Goal: Transaction & Acquisition: Book appointment/travel/reservation

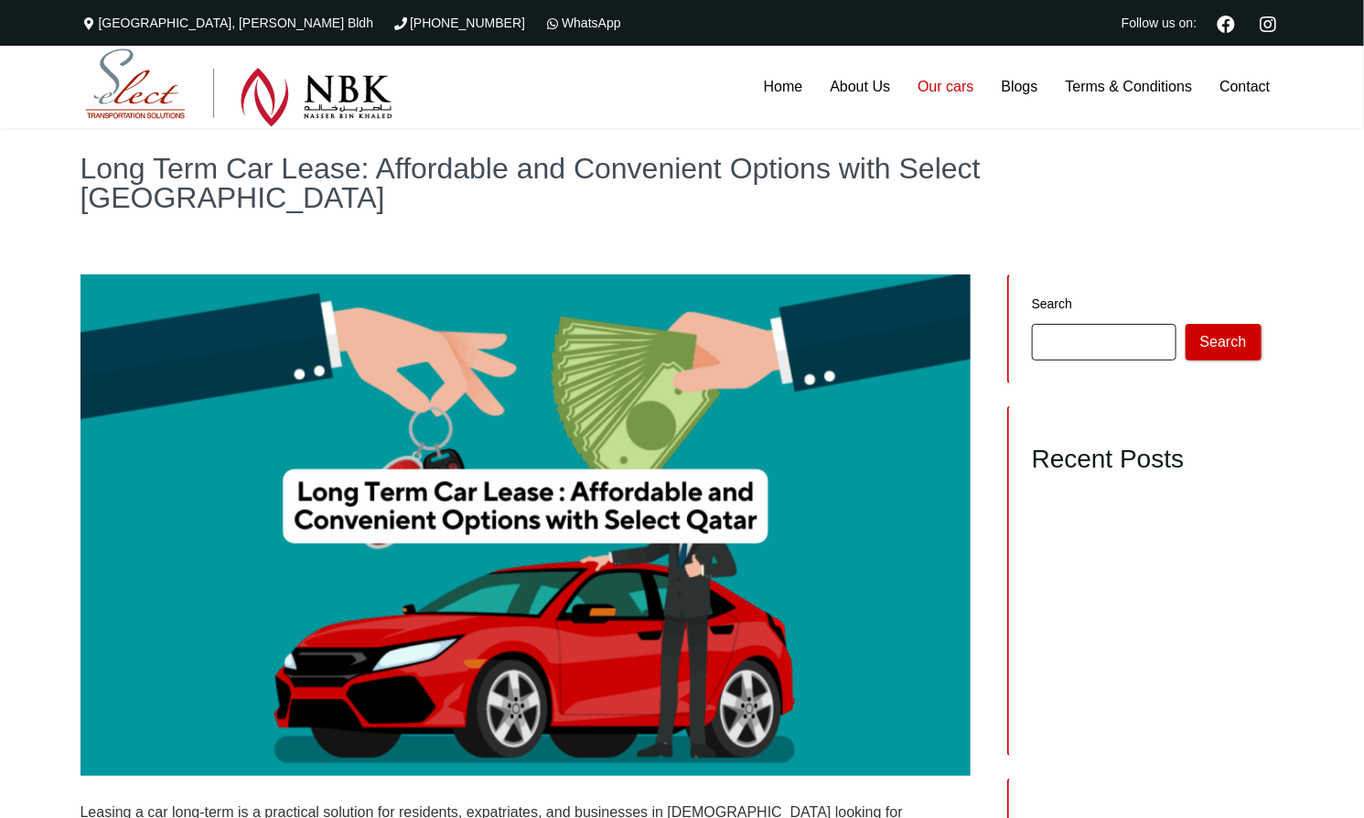
click at [950, 77] on link "Our cars" at bounding box center [945, 87] width 83 height 82
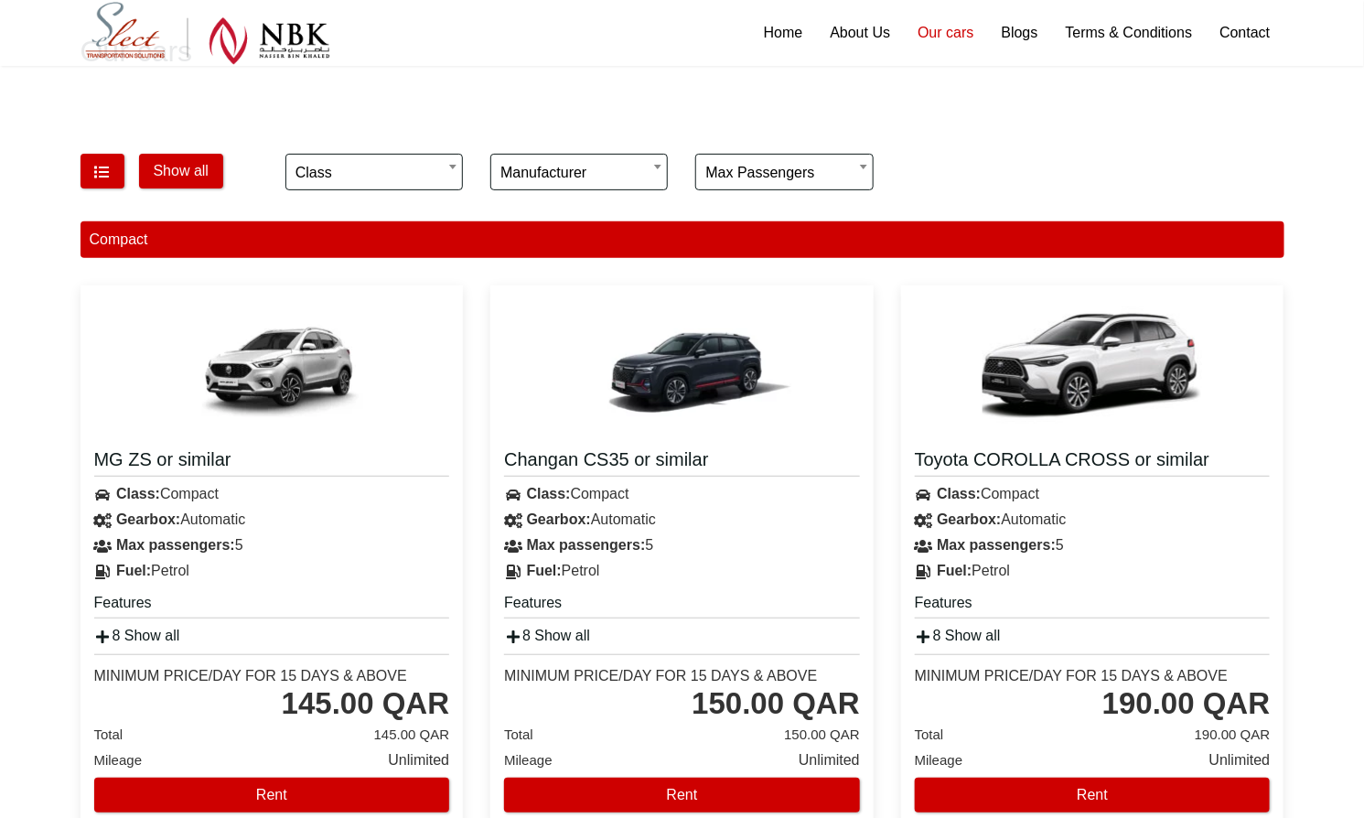
scroll to position [133, 0]
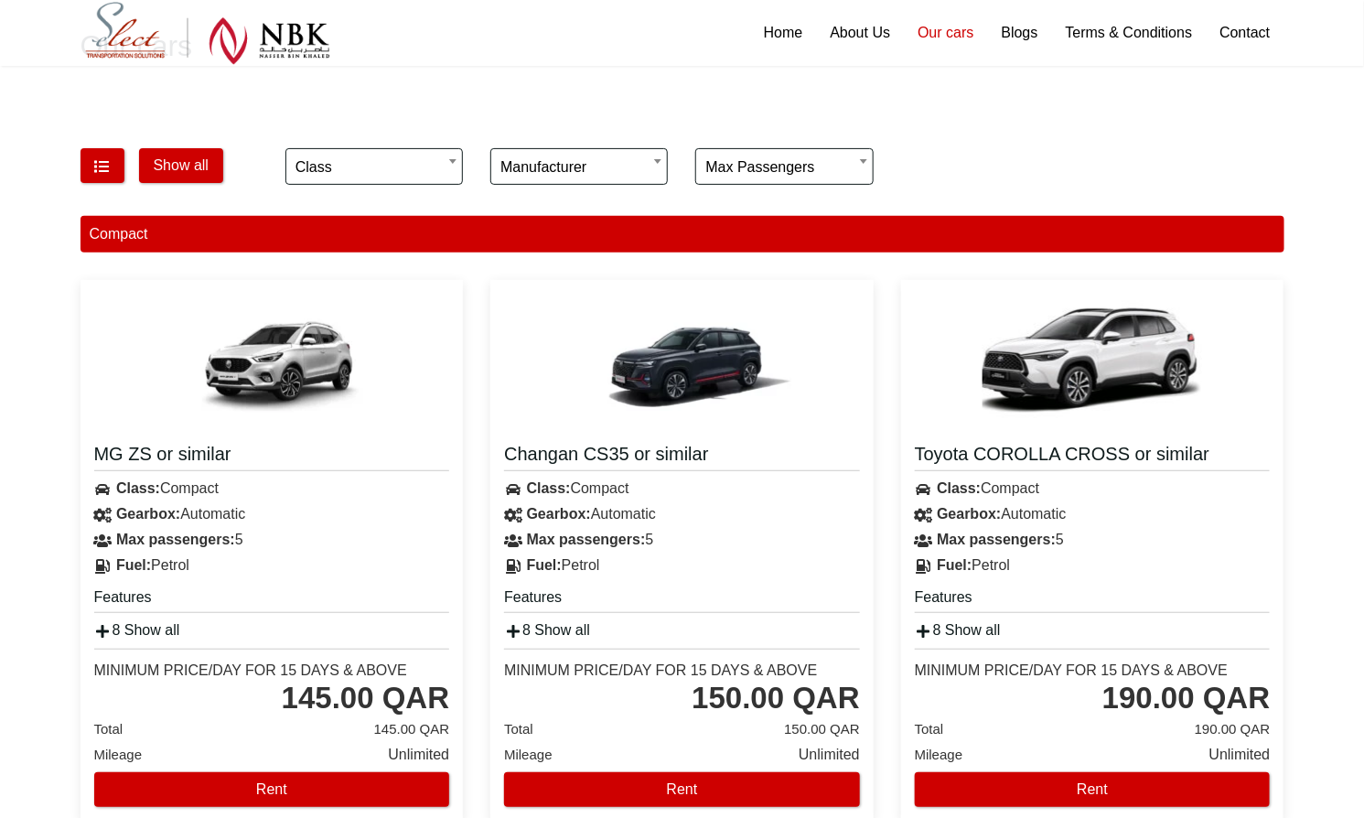
scroll to position [139, 0]
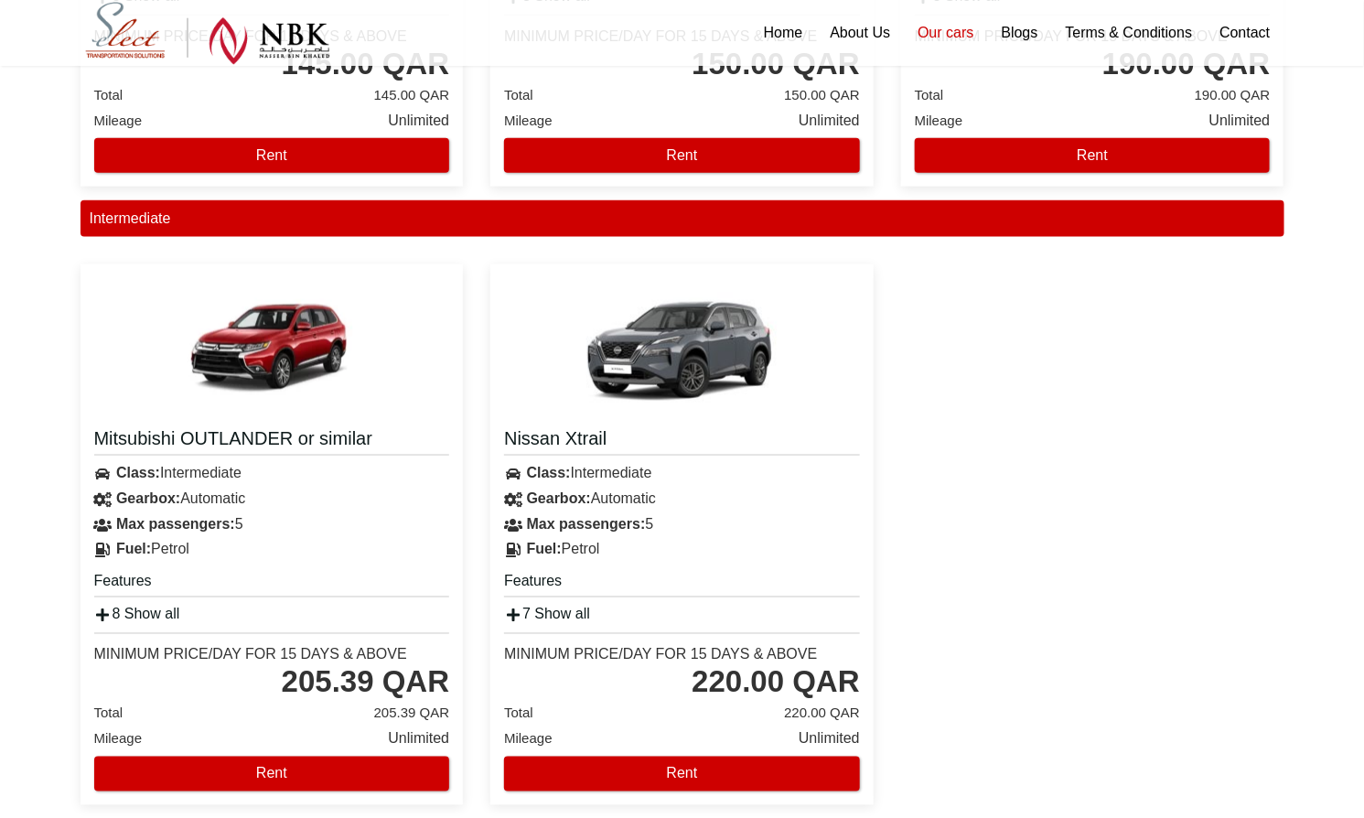
scroll to position [772, 0]
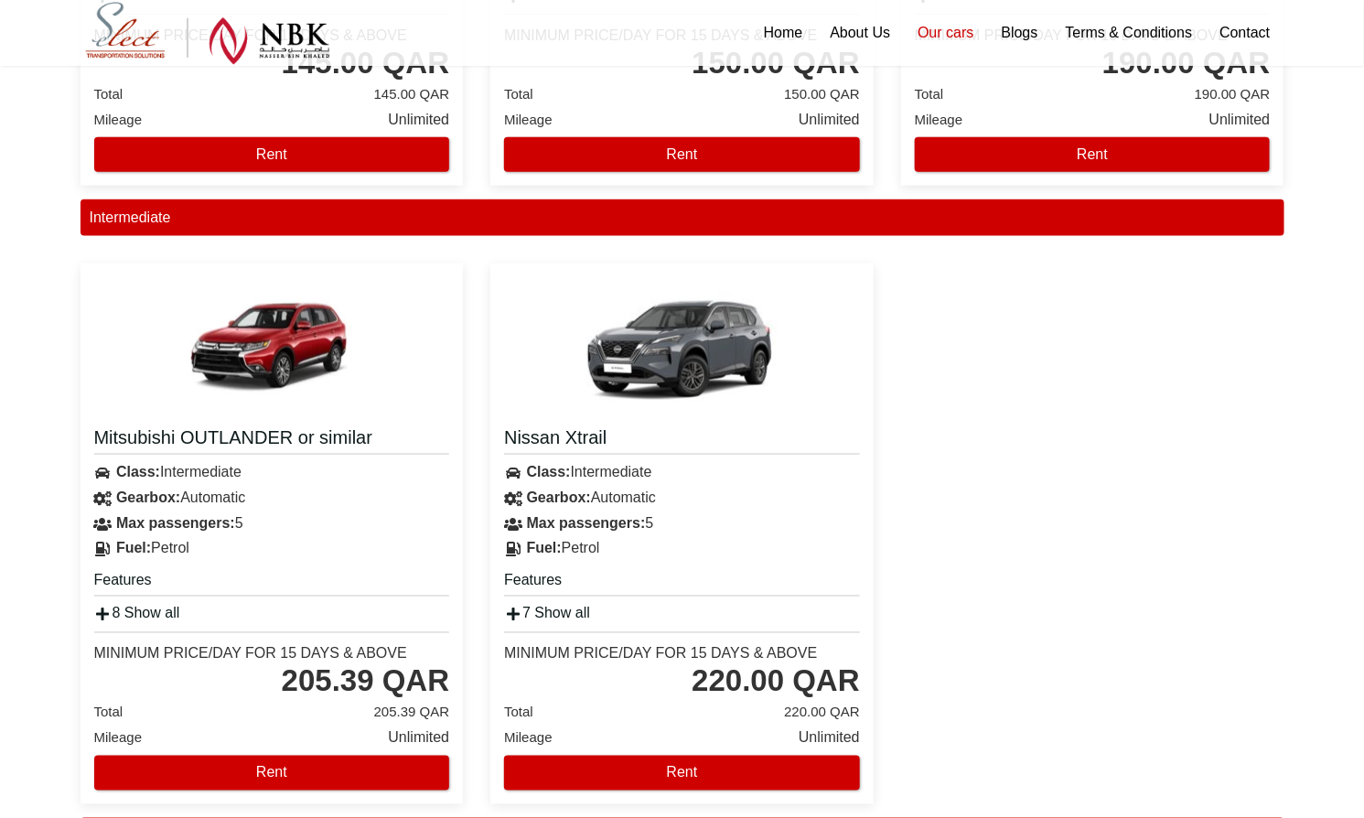
click at [1090, 492] on div "Mitsubishi OUTLANDER or similar Class: Intermediate Gearbox: Automatic Features…" at bounding box center [682, 534] width 1231 height 568
